Goal: Task Accomplishment & Management: Use online tool/utility

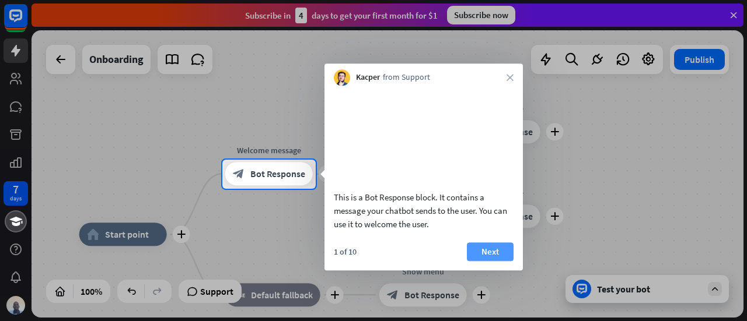
click at [477, 261] on button "Next" at bounding box center [490, 252] width 47 height 19
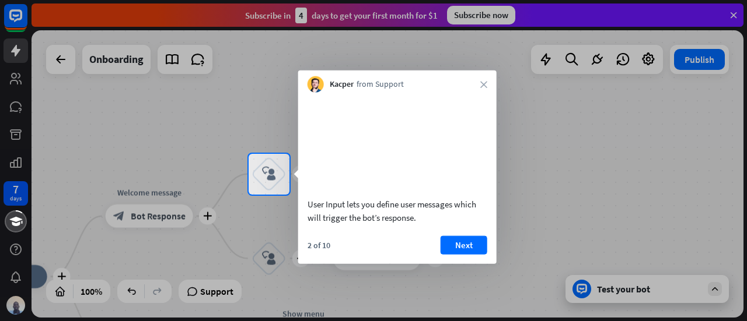
click at [477, 254] on button "Next" at bounding box center [463, 245] width 47 height 19
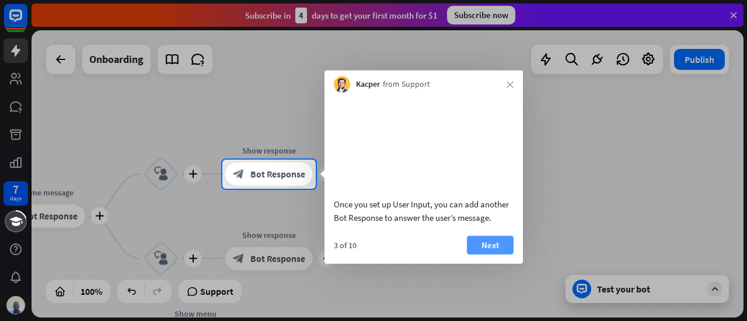
click at [478, 254] on button "Next" at bounding box center [490, 245] width 47 height 19
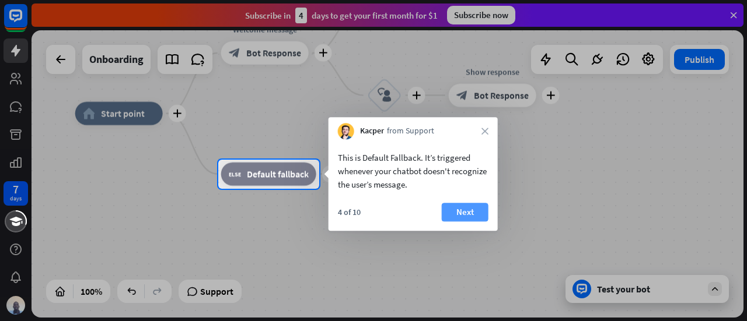
click at [466, 209] on button "Next" at bounding box center [464, 212] width 47 height 19
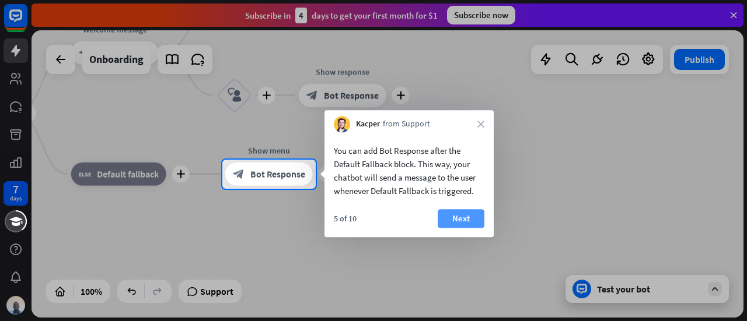
click at [466, 216] on button "Next" at bounding box center [460, 218] width 47 height 19
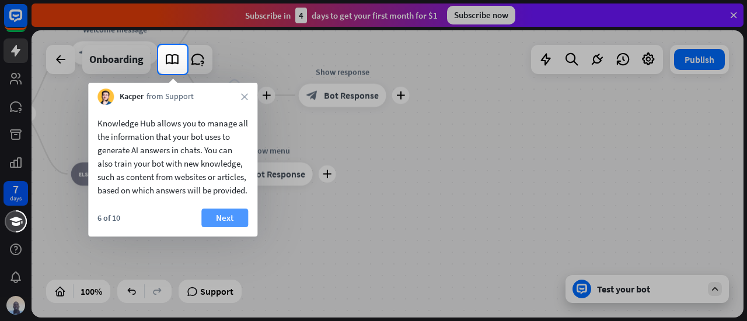
click at [224, 227] on button "Next" at bounding box center [224, 218] width 47 height 19
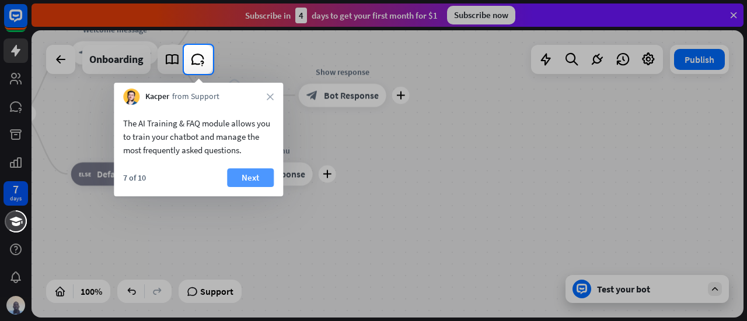
click at [252, 178] on button "Next" at bounding box center [250, 178] width 47 height 19
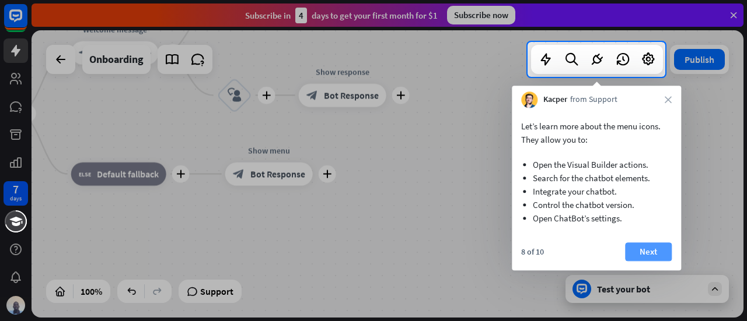
click at [647, 250] on button "Next" at bounding box center [648, 252] width 47 height 19
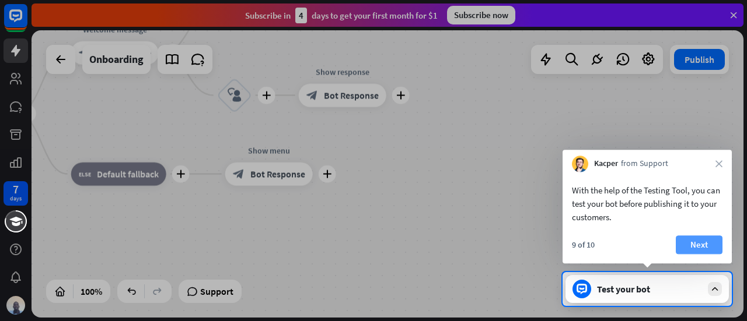
click at [694, 242] on button "Next" at bounding box center [698, 245] width 47 height 19
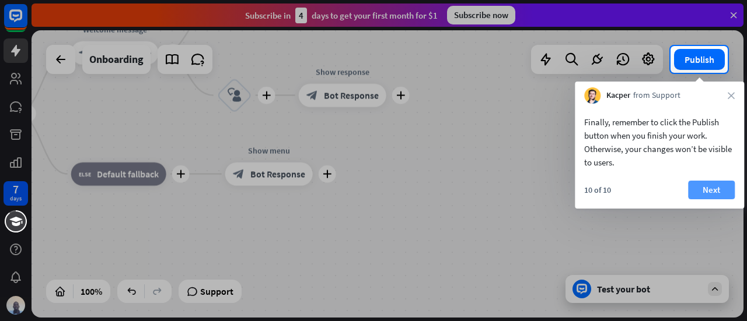
click at [702, 192] on button "Next" at bounding box center [711, 190] width 47 height 19
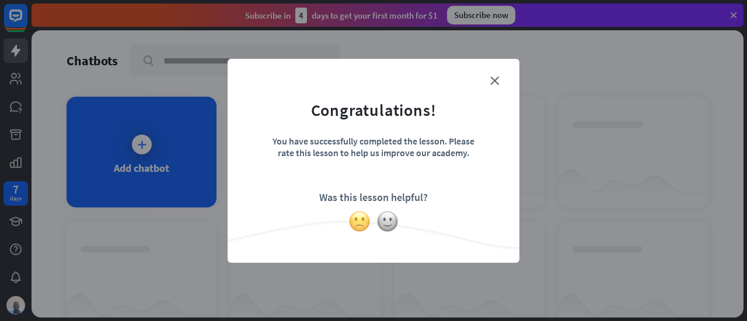
click at [369, 218] on img at bounding box center [359, 222] width 22 height 22
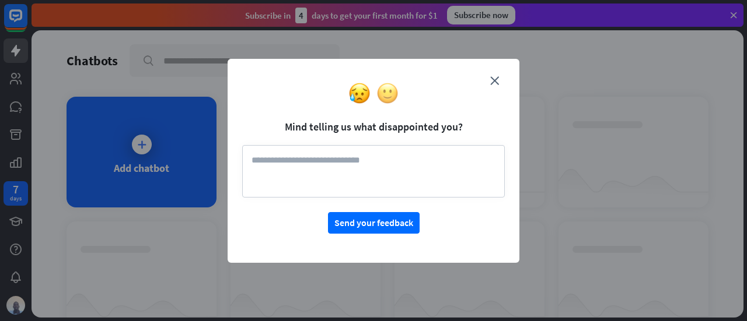
click at [382, 89] on img at bounding box center [387, 93] width 22 height 22
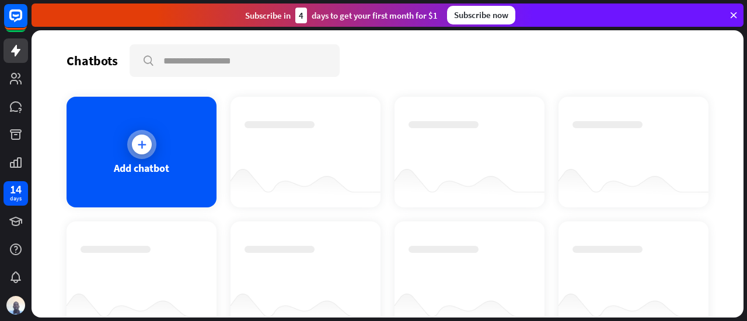
click at [151, 148] on div at bounding box center [141, 144] width 29 height 29
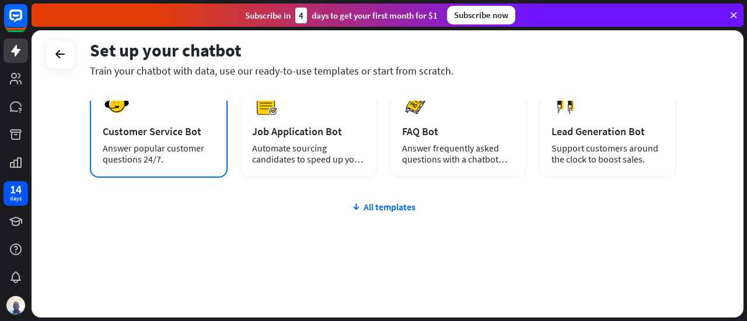
scroll to position [58, 0]
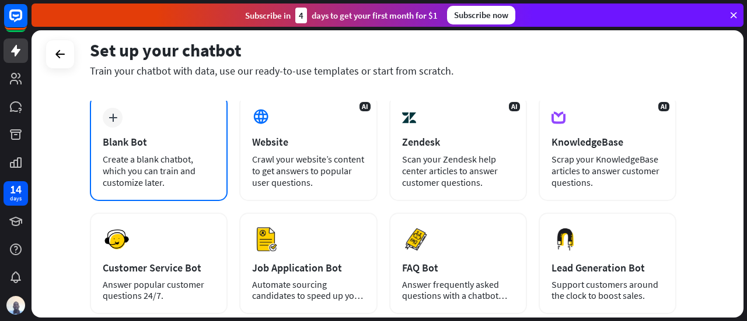
click at [174, 149] on div "plus Blank Bot Create a blank chatbot, which you can train and customize later." at bounding box center [159, 148] width 138 height 106
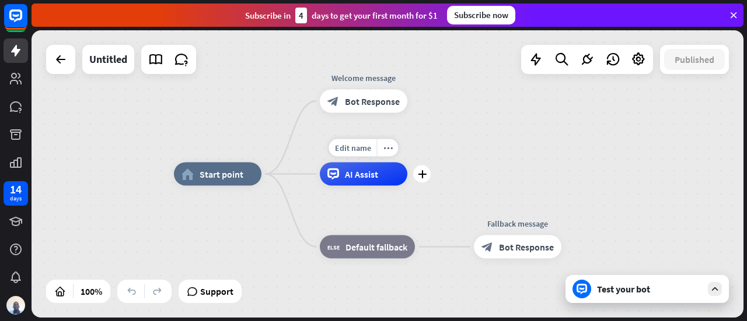
click at [365, 184] on div "AI Assist" at bounding box center [363, 174] width 87 height 23
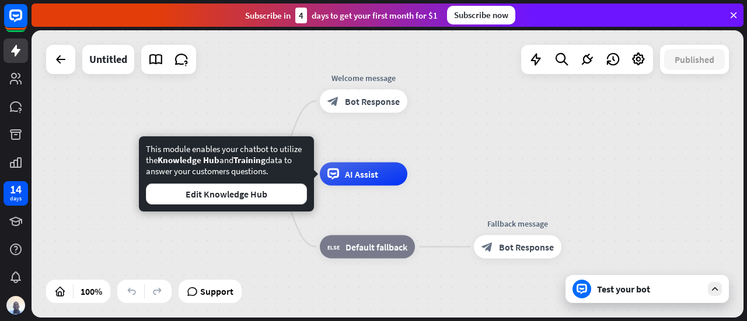
click at [500, 293] on div "home_2 Start point Welcome message block_bot_response Bot Response AI Assist bl…" at bounding box center [530, 318] width 712 height 288
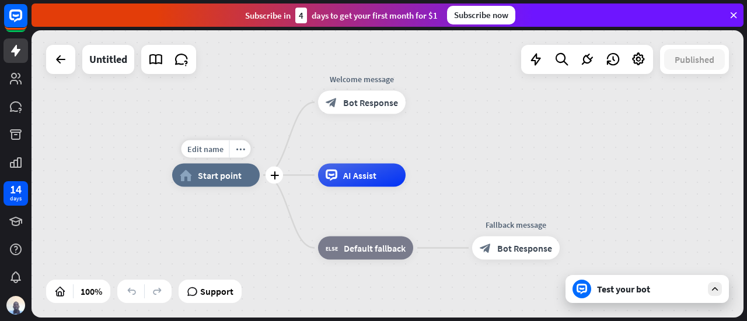
click at [235, 178] on span "Start point" at bounding box center [220, 176] width 44 height 12
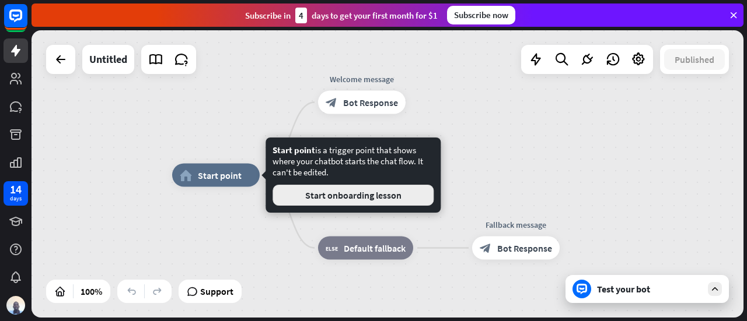
click at [352, 195] on button "Start onboarding lesson" at bounding box center [352, 195] width 161 height 21
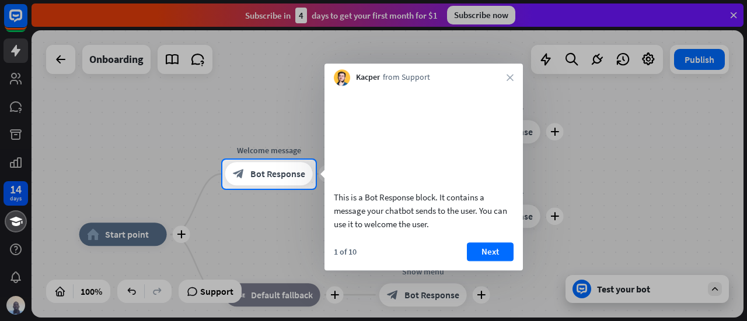
click at [495, 261] on button "Next" at bounding box center [490, 252] width 47 height 19
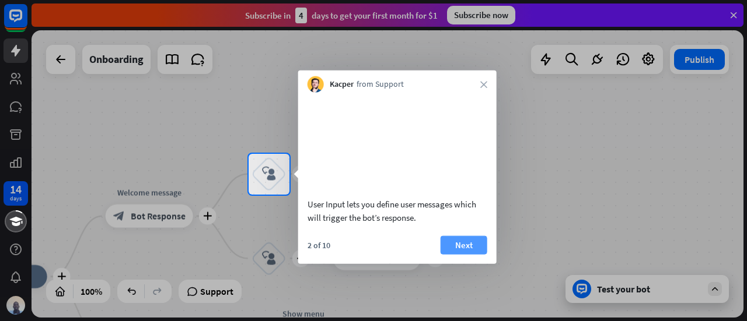
click at [476, 254] on button "Next" at bounding box center [463, 245] width 47 height 19
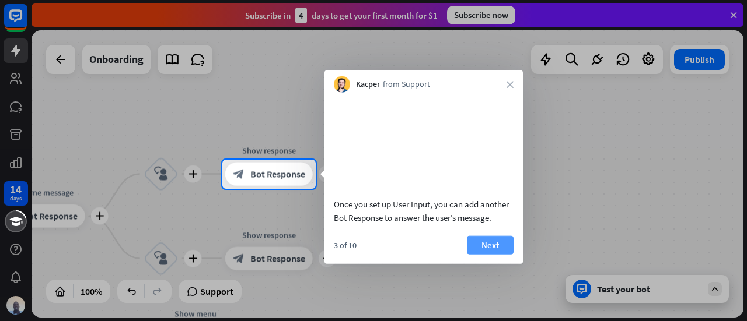
click at [475, 254] on button "Next" at bounding box center [490, 245] width 47 height 19
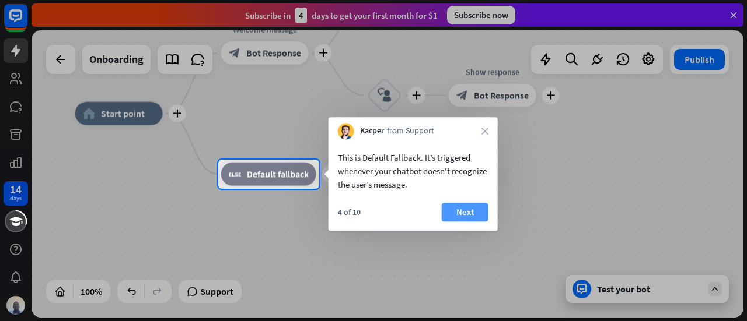
click at [465, 214] on button "Next" at bounding box center [464, 212] width 47 height 19
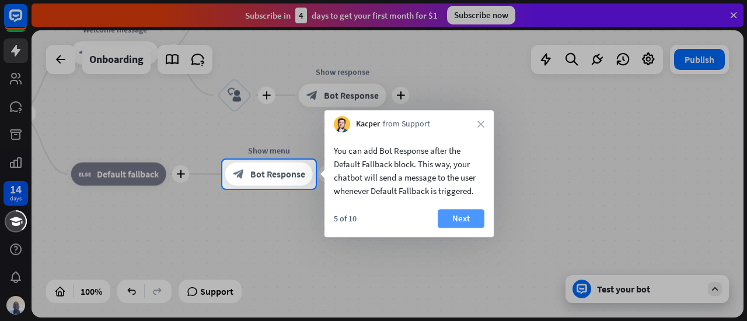
click at [469, 216] on button "Next" at bounding box center [460, 218] width 47 height 19
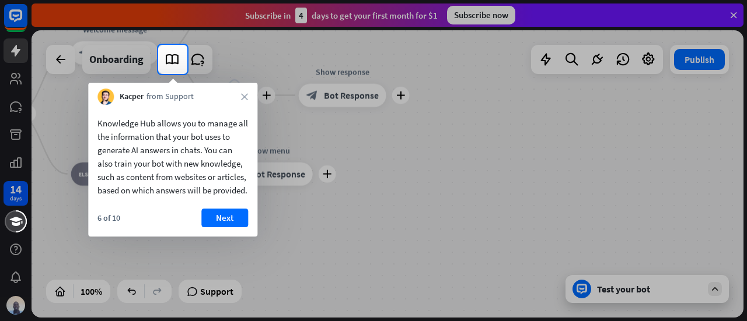
click at [227, 227] on button "Next" at bounding box center [224, 218] width 47 height 19
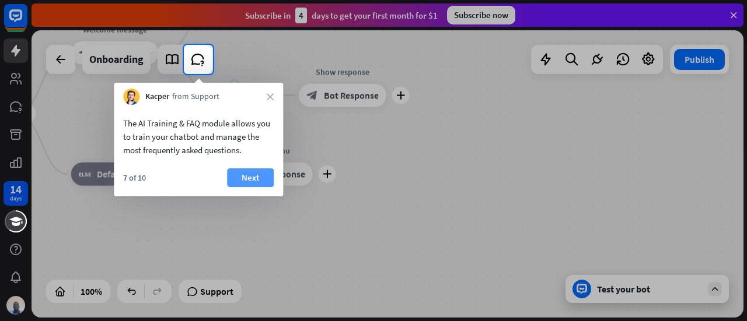
click at [236, 173] on button "Next" at bounding box center [250, 178] width 47 height 19
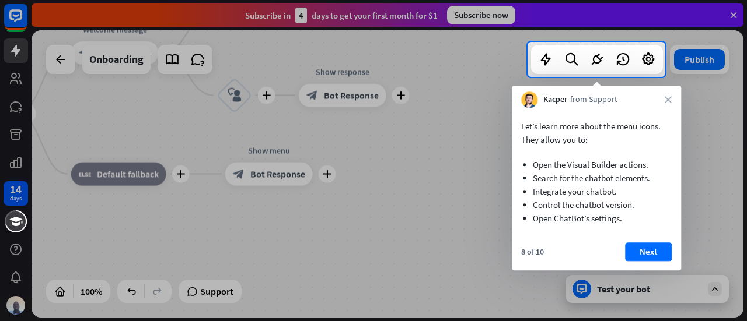
click at [650, 257] on button "Next" at bounding box center [648, 252] width 47 height 19
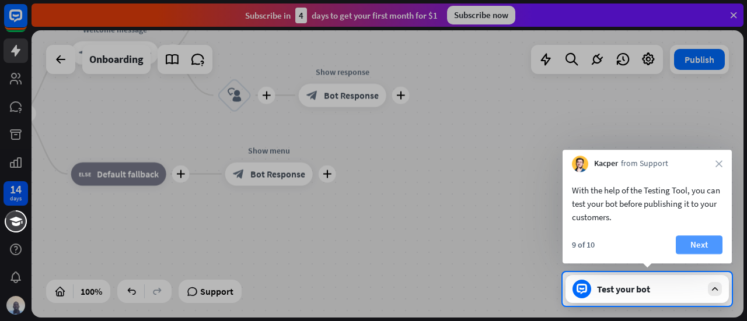
click at [685, 240] on button "Next" at bounding box center [698, 245] width 47 height 19
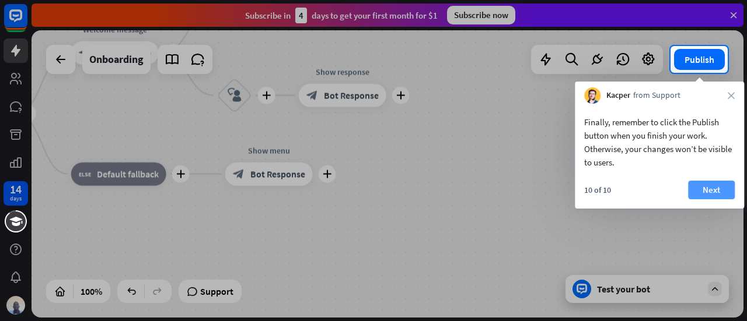
click at [706, 191] on button "Next" at bounding box center [711, 190] width 47 height 19
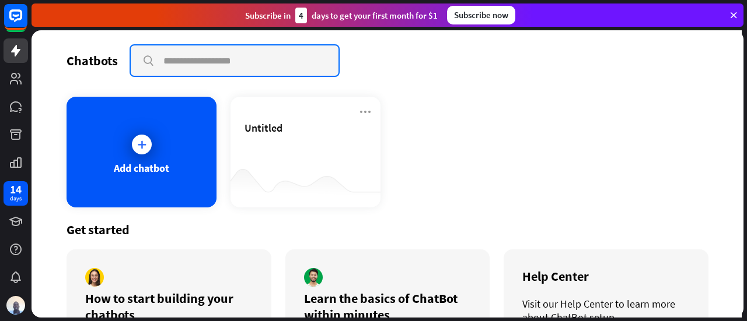
click at [178, 67] on input "text" at bounding box center [235, 60] width 208 height 30
type input "*"
paste input "**********"
type input "**********"
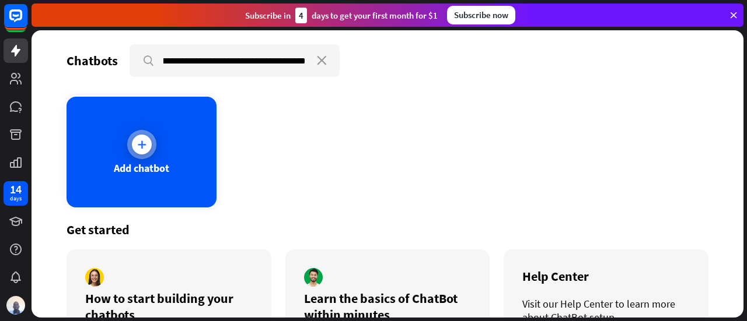
scroll to position [0, 0]
click at [146, 140] on icon at bounding box center [142, 145] width 12 height 12
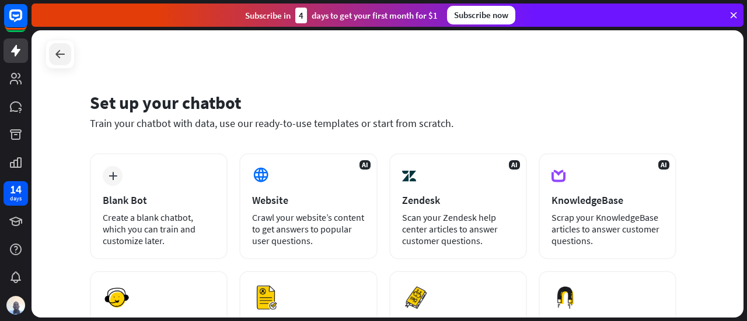
click at [58, 57] on icon at bounding box center [60, 54] width 14 height 14
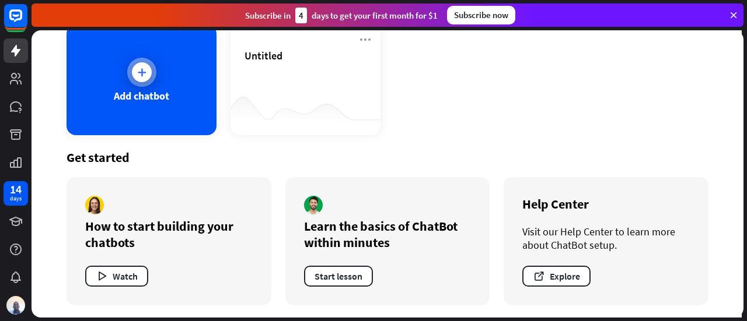
scroll to position [73, 0]
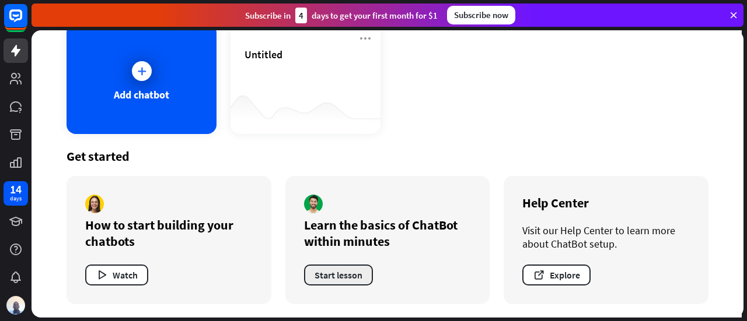
click at [335, 278] on button "Start lesson" at bounding box center [338, 275] width 69 height 21
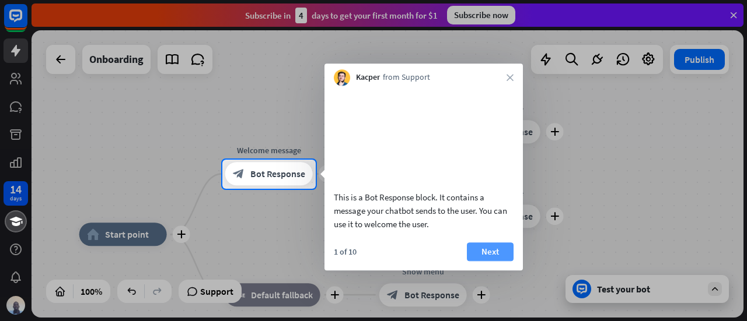
click at [491, 261] on button "Next" at bounding box center [490, 252] width 47 height 19
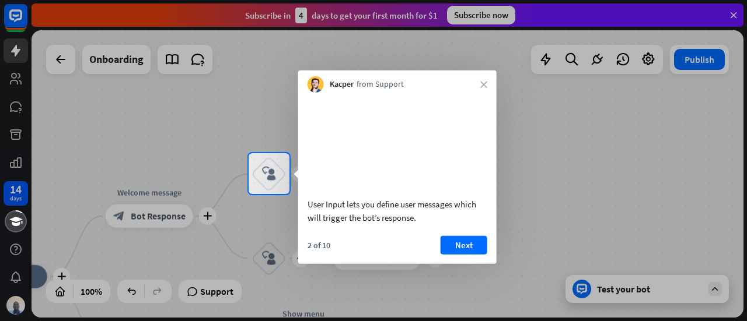
click at [491, 258] on div "2 of 10 Next" at bounding box center [397, 250] width 198 height 28
click at [476, 254] on button "Next" at bounding box center [463, 245] width 47 height 19
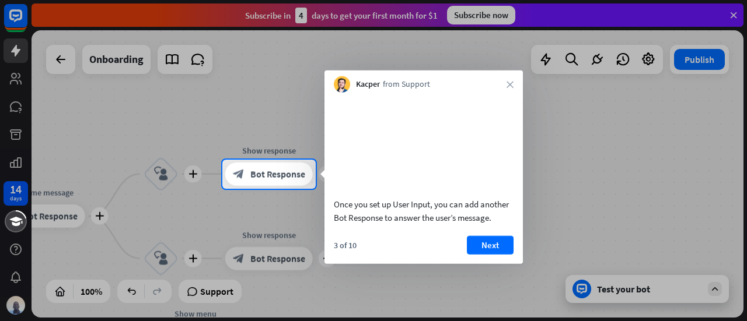
click at [476, 254] on button "Next" at bounding box center [490, 245] width 47 height 19
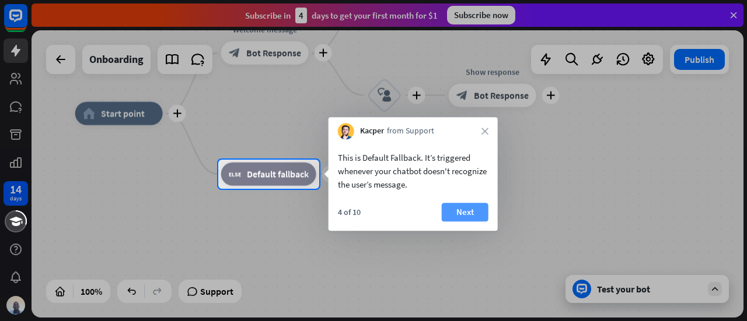
click at [462, 214] on button "Next" at bounding box center [464, 212] width 47 height 19
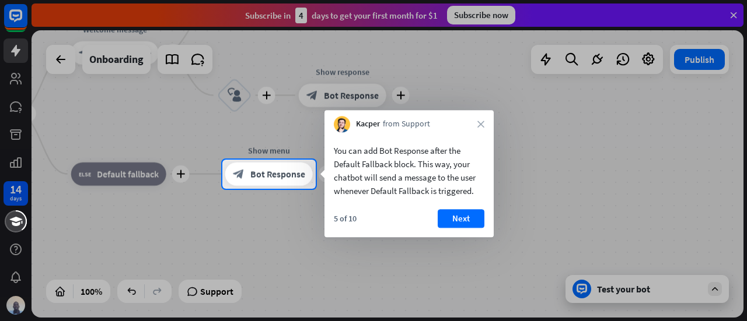
click at [462, 214] on button "Next" at bounding box center [460, 218] width 47 height 19
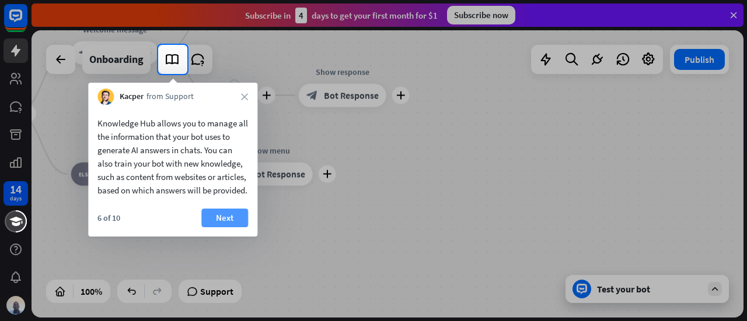
click at [247, 227] on button "Next" at bounding box center [224, 218] width 47 height 19
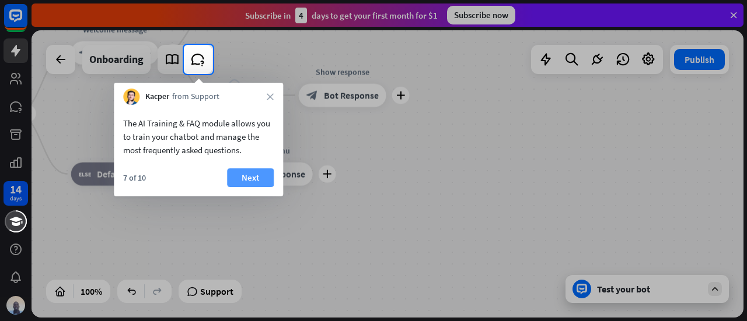
click at [254, 184] on button "Next" at bounding box center [250, 178] width 47 height 19
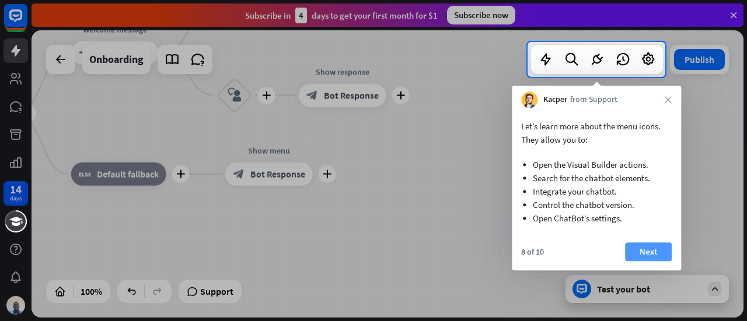
click at [642, 252] on button "Next" at bounding box center [648, 252] width 47 height 19
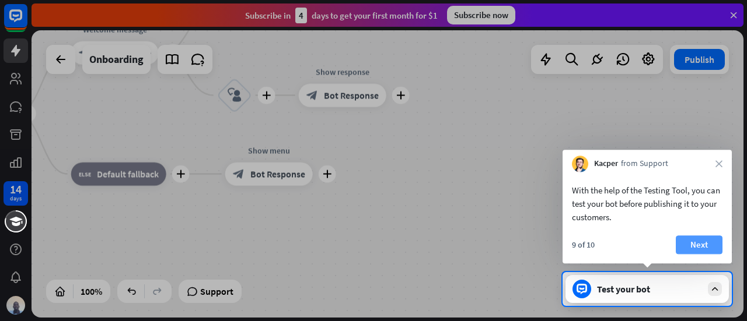
click at [701, 246] on button "Next" at bounding box center [698, 245] width 47 height 19
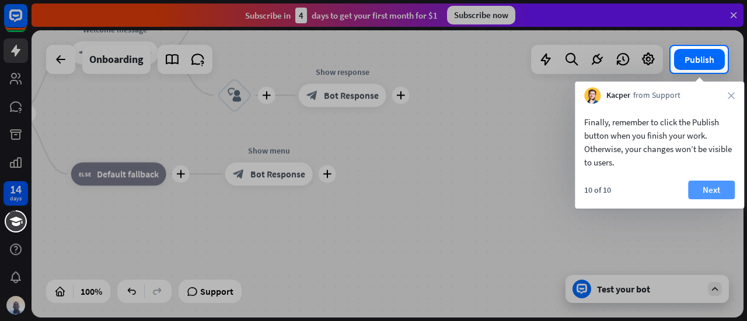
click at [693, 188] on button "Next" at bounding box center [711, 190] width 47 height 19
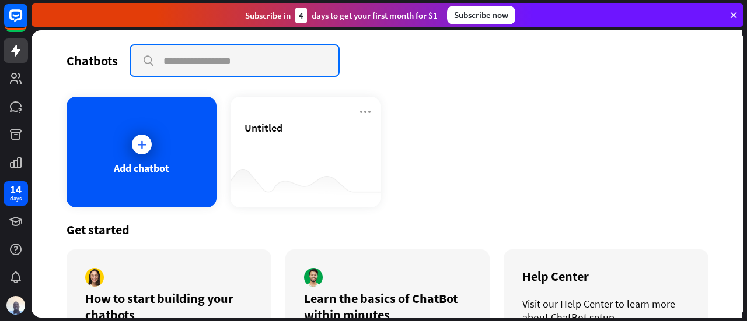
click at [208, 62] on input "text" at bounding box center [235, 60] width 208 height 30
type input "*"
paste input "**********"
type input "**********"
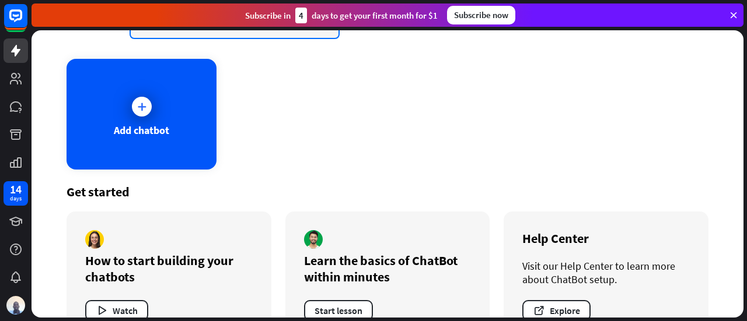
scroll to position [73, 0]
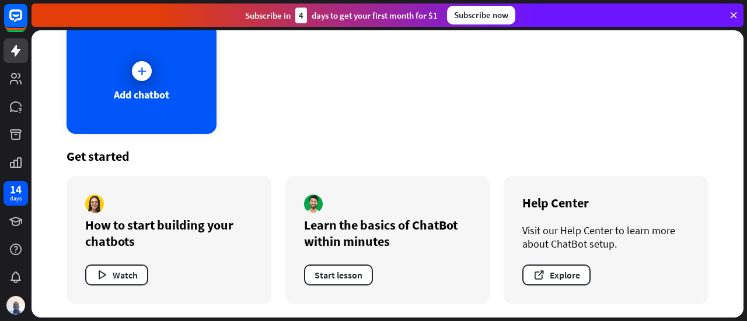
click at [77, 167] on div "Get started How to start building your chatbots Watch Learn the basics of ChatB…" at bounding box center [387, 226] width 642 height 184
click at [113, 230] on div "How to start building your chatbots" at bounding box center [168, 233] width 167 height 33
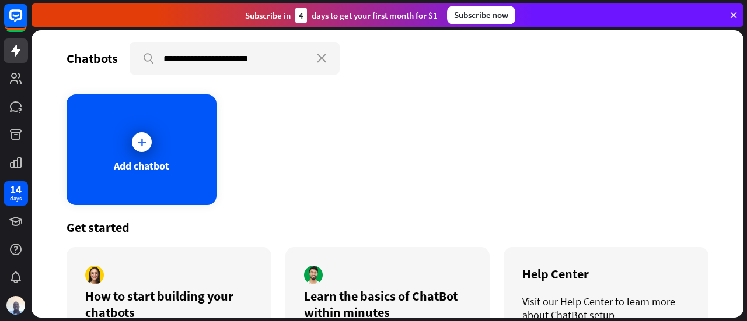
scroll to position [0, 0]
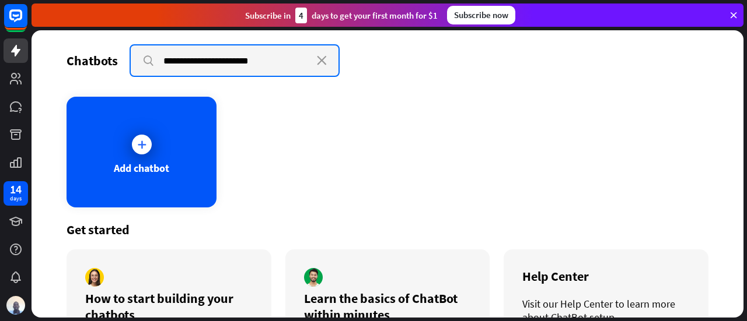
click at [159, 65] on input "**********" at bounding box center [235, 60] width 208 height 30
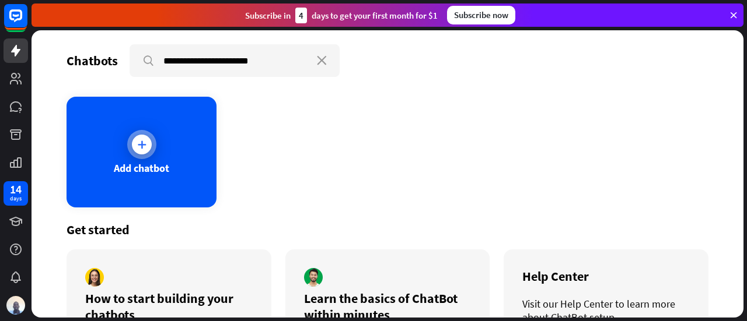
click at [141, 145] on icon at bounding box center [142, 145] width 12 height 12
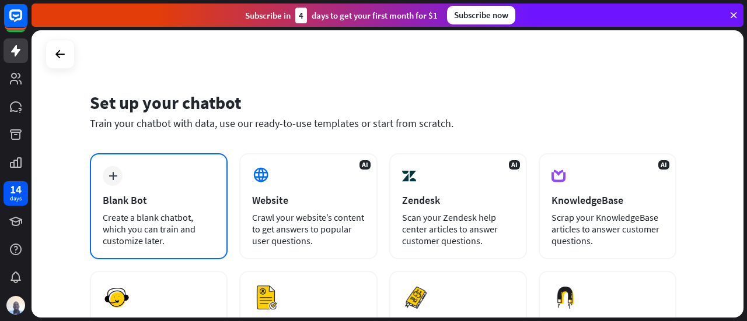
click at [177, 192] on div "plus Blank Bot Create a blank chatbot, which you can train and customize later." at bounding box center [159, 206] width 138 height 106
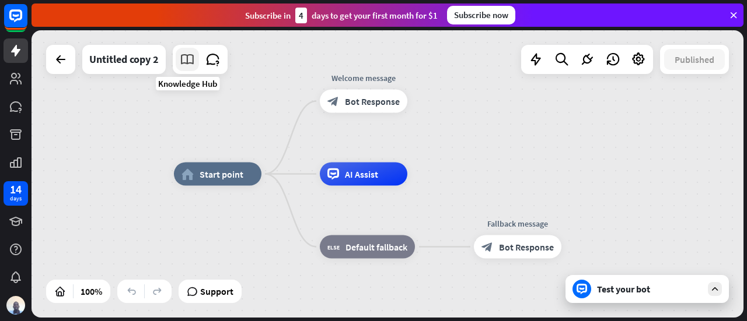
click at [187, 66] on icon at bounding box center [187, 59] width 15 height 15
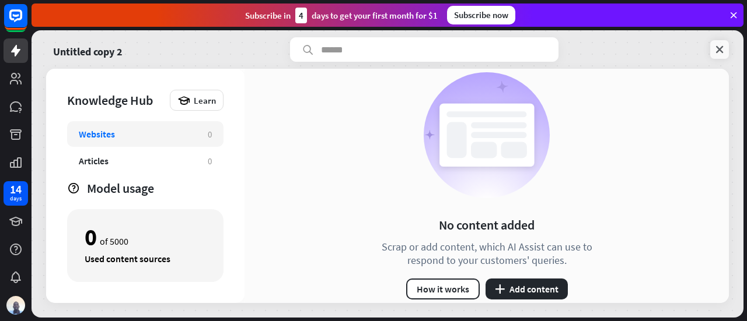
click at [716, 46] on icon at bounding box center [719, 50] width 12 height 12
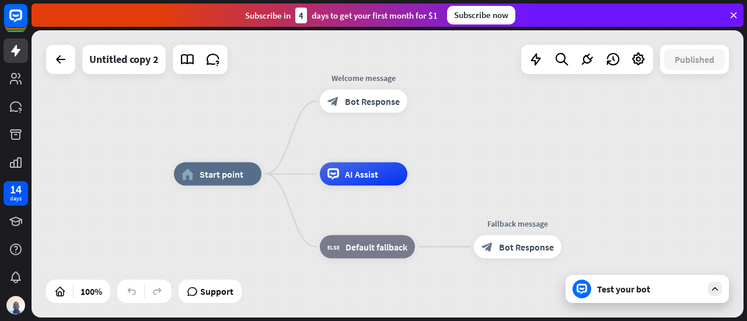
click at [739, 17] on div "Subscribe [DATE] to get your first month for $1 Subscribe now" at bounding box center [387, 14] width 712 height 23
click at [733, 14] on icon at bounding box center [733, 15] width 10 height 10
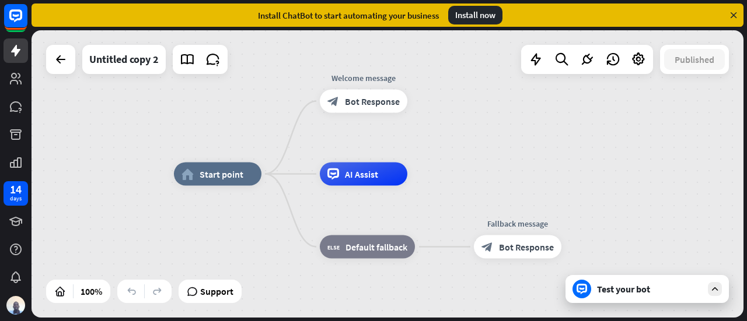
click at [730, 24] on div "Install ChatBot to start automating your business Install now" at bounding box center [387, 14] width 712 height 23
click at [732, 14] on icon at bounding box center [733, 15] width 10 height 10
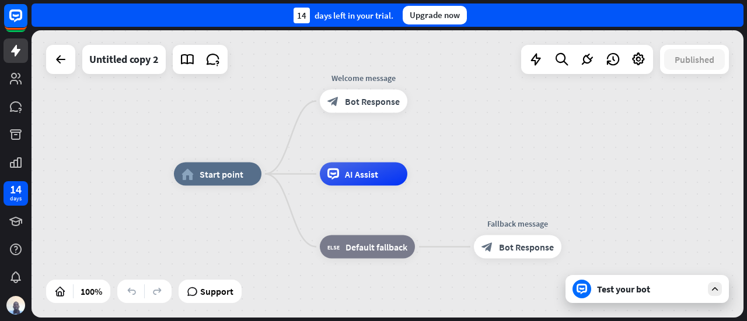
click at [306, 24] on div "14 days left in your trial. Upgrade now" at bounding box center [387, 14] width 712 height 23
click at [60, 80] on div "home_2 Start point Welcome message block_bot_response Bot Response AI Assist bl…" at bounding box center [387, 174] width 712 height 288
click at [64, 74] on div "home_2 Start point Welcome message block_bot_response Bot Response AI Assist bl…" at bounding box center [387, 174] width 712 height 288
click at [65, 64] on icon at bounding box center [61, 59] width 14 height 14
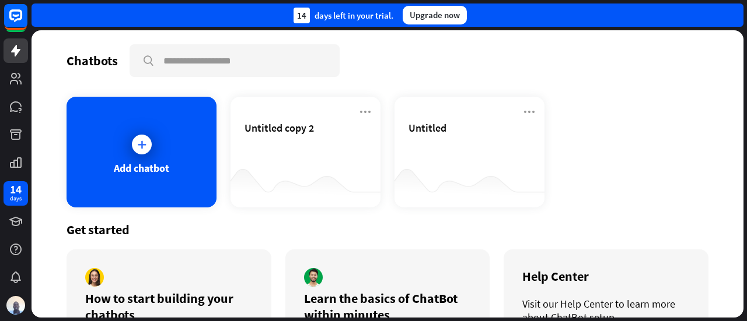
click at [61, 60] on div "Chatbots search Add chatbot Untitled copy 2 Untitled Get started How to start b…" at bounding box center [387, 174] width 712 height 288
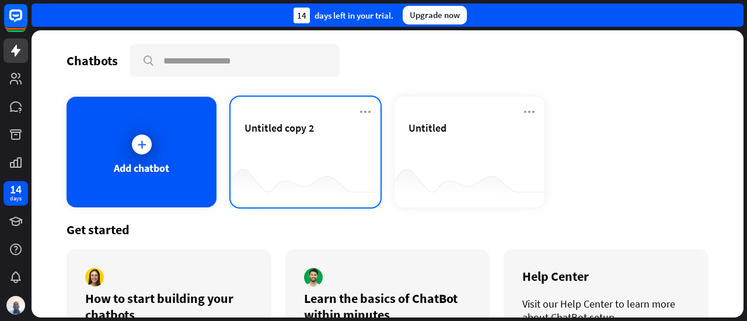
click at [315, 141] on div "Untitled copy 2" at bounding box center [305, 141] width 122 height 41
